Goal: Task Accomplishment & Management: Use online tool/utility

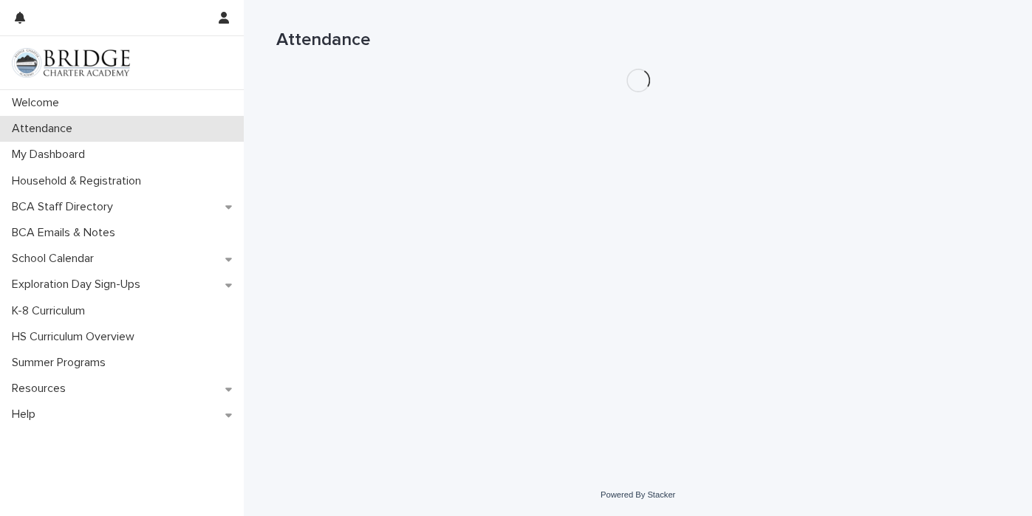
click at [112, 132] on div "Attendance" at bounding box center [122, 129] width 244 height 26
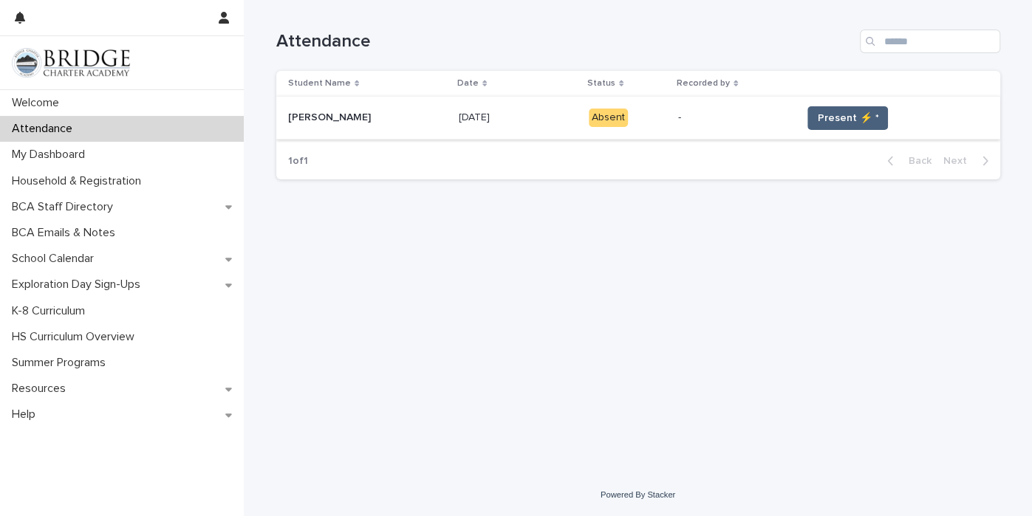
click at [869, 119] on span "Present ⚡ *" at bounding box center [847, 118] width 61 height 15
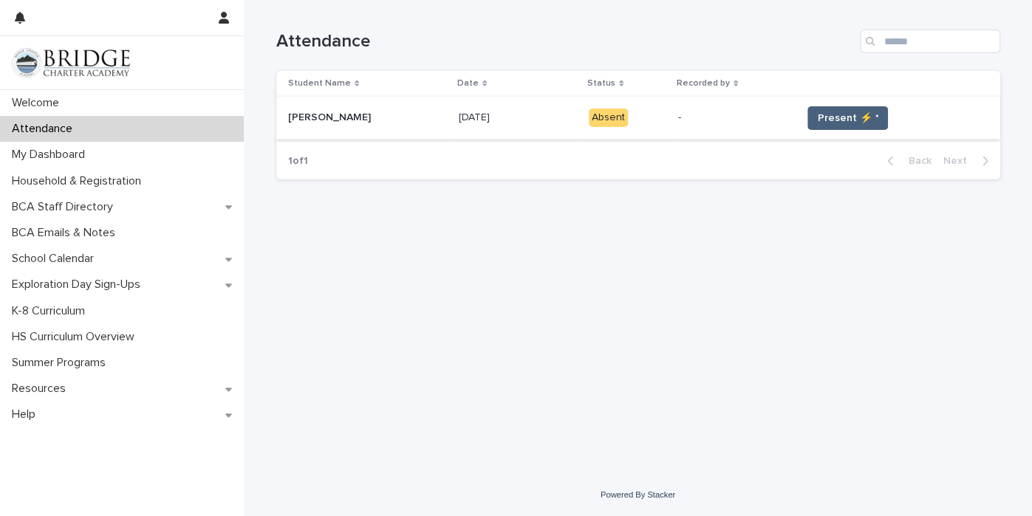
click at [869, 119] on span "Present ⚡ *" at bounding box center [847, 118] width 61 height 15
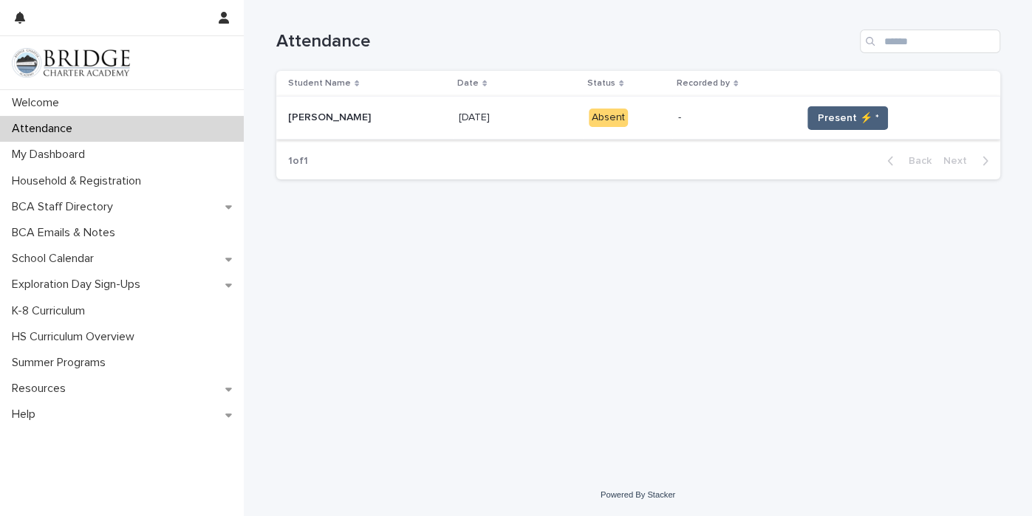
click at [869, 119] on span "Present ⚡ *" at bounding box center [847, 118] width 61 height 15
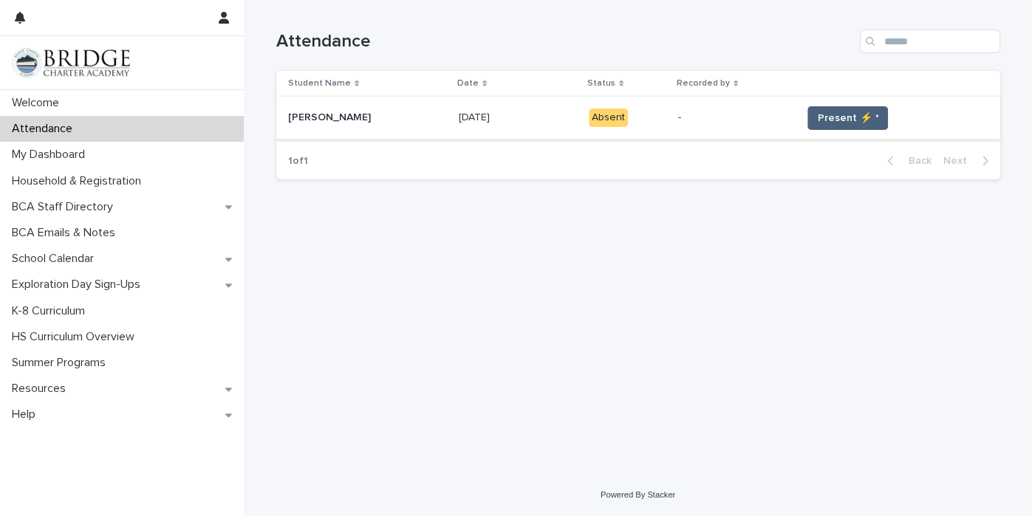
click at [869, 119] on span "Present ⚡ *" at bounding box center [847, 118] width 61 height 15
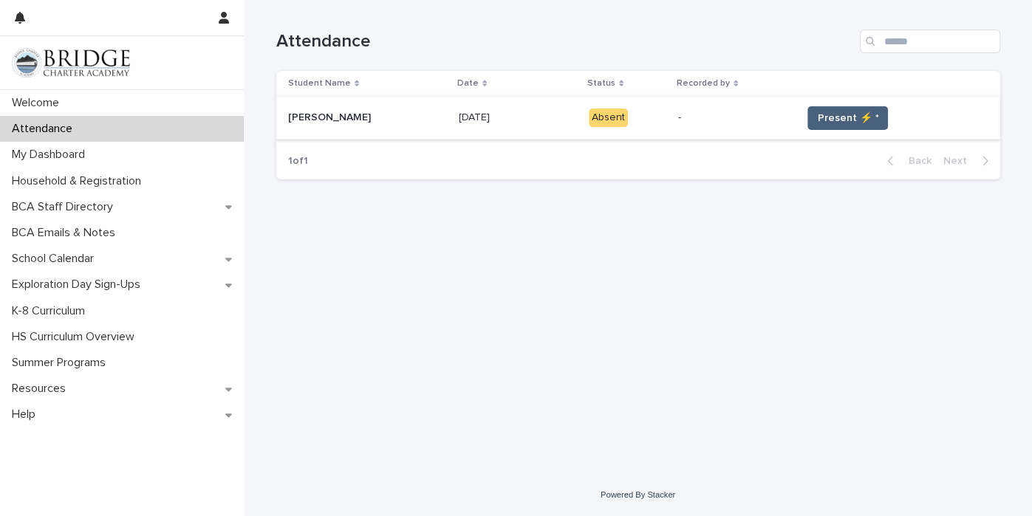
click at [869, 119] on span "Present ⚡ *" at bounding box center [847, 118] width 61 height 15
